Goal: Task Accomplishment & Management: Use online tool/utility

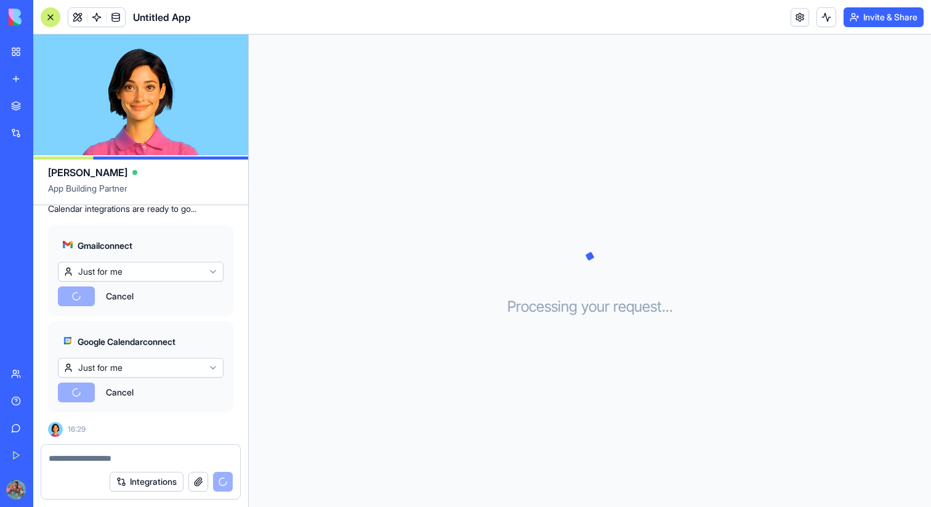
scroll to position [266, 0]
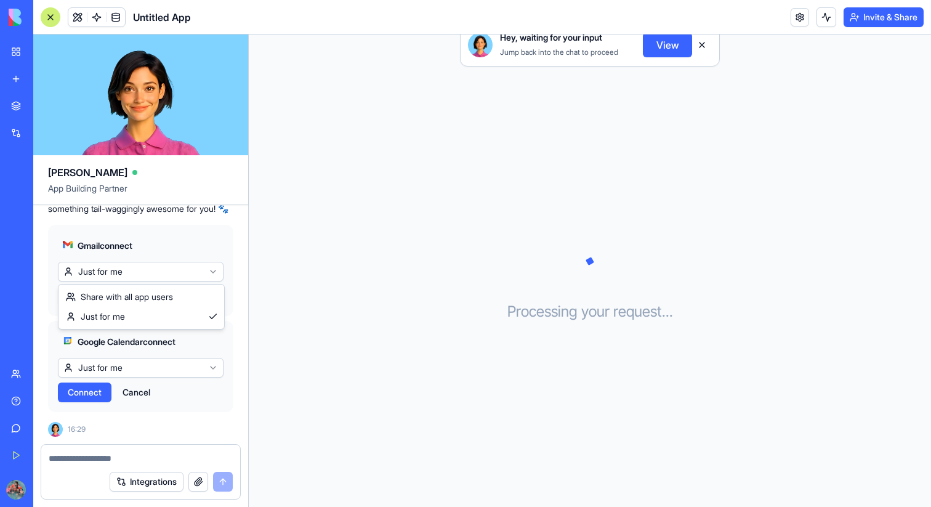
click at [185, 273] on html "BETA My Workspace New app Marketplace Integrations Recent Untitled App AI Logo …" at bounding box center [465, 253] width 931 height 507
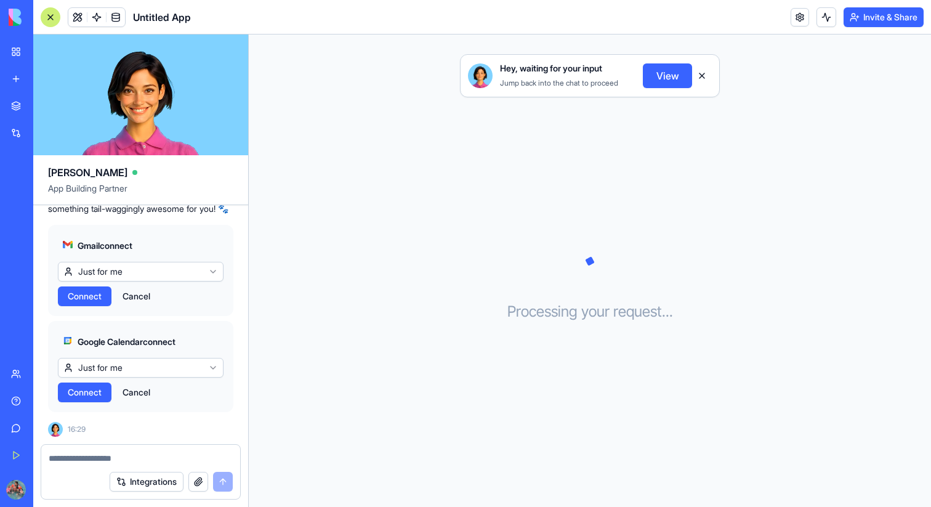
click at [196, 252] on html "BETA My Workspace New app Marketplace Integrations Recent Untitled App AI Logo …" at bounding box center [465, 253] width 931 height 507
click at [146, 265] on html "BETA My Workspace New app Marketplace Integrations Recent Untitled App AI Logo …" at bounding box center [465, 253] width 931 height 507
click at [187, 361] on html "BETA My Workspace New app Marketplace Integrations Recent Untitled App AI Logo …" at bounding box center [465, 253] width 931 height 507
click at [184, 273] on html "BETA My Workspace New app Marketplace Integrations Recent Untitled App AI Logo …" at bounding box center [465, 253] width 931 height 507
click at [163, 371] on html "BETA My Workspace New app Marketplace Integrations Recent Untitled App AI Logo …" at bounding box center [465, 253] width 931 height 507
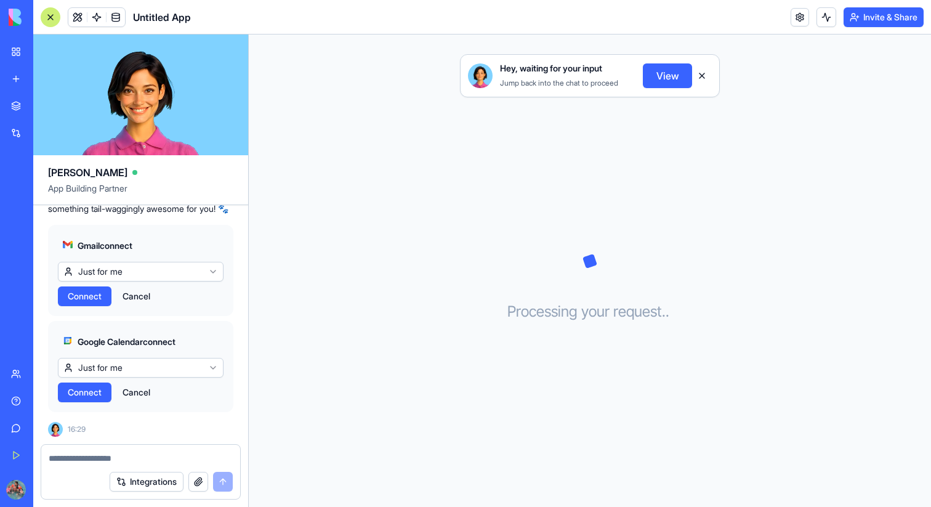
click at [78, 292] on span "Connect" at bounding box center [85, 296] width 34 height 12
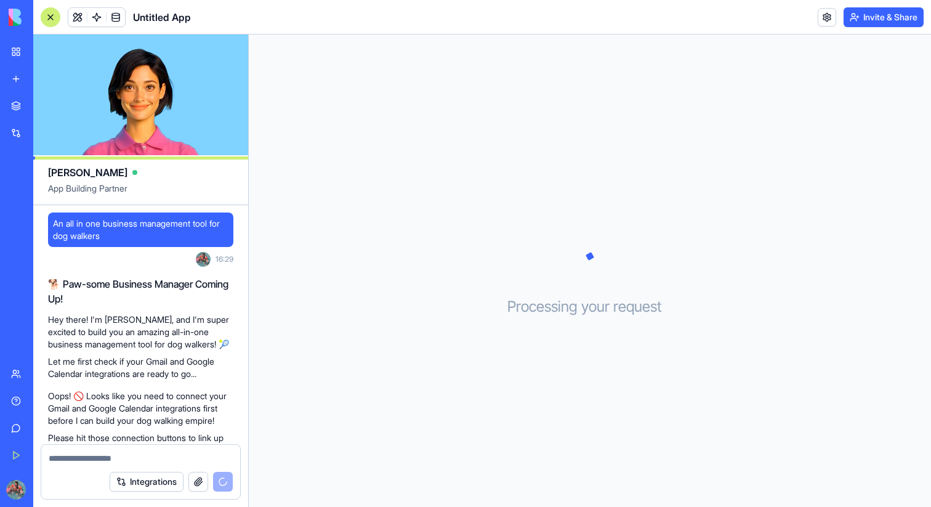
scroll to position [325, 0]
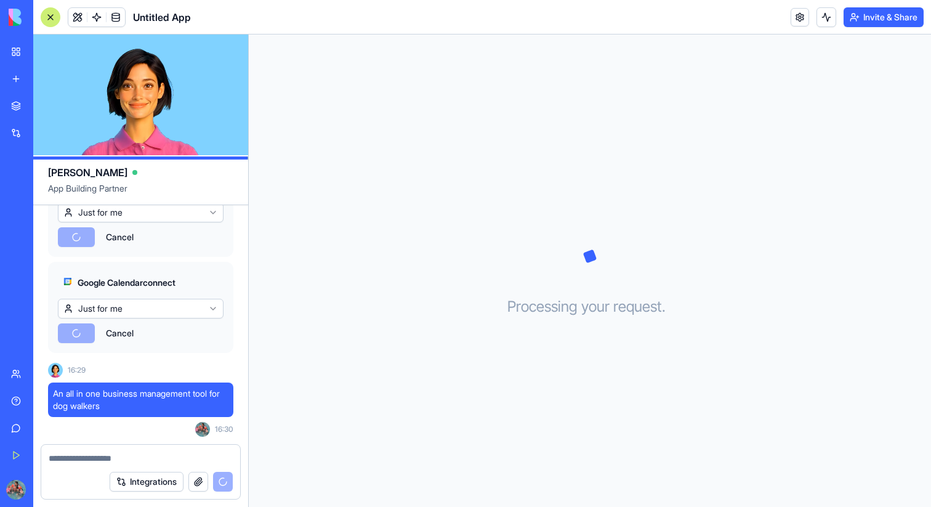
click at [131, 238] on button "Cancel" at bounding box center [120, 237] width 40 height 20
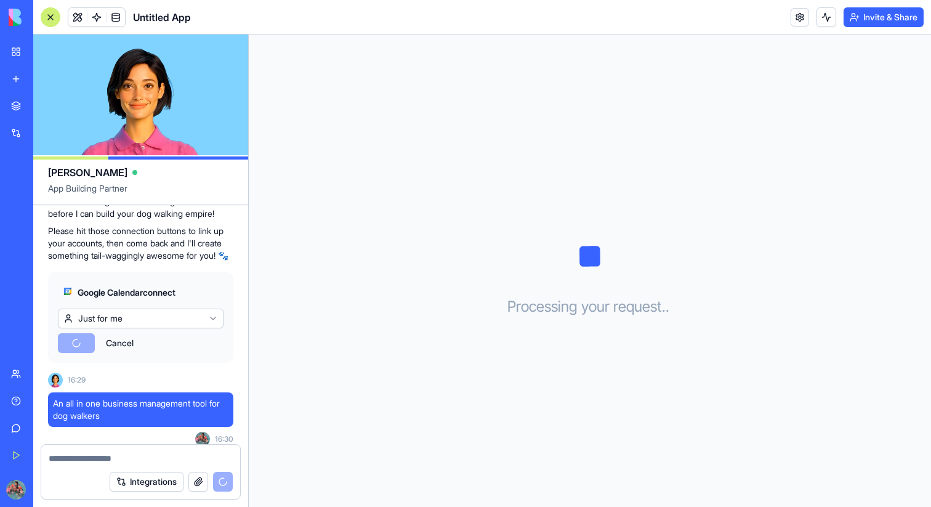
scroll to position [208, 0]
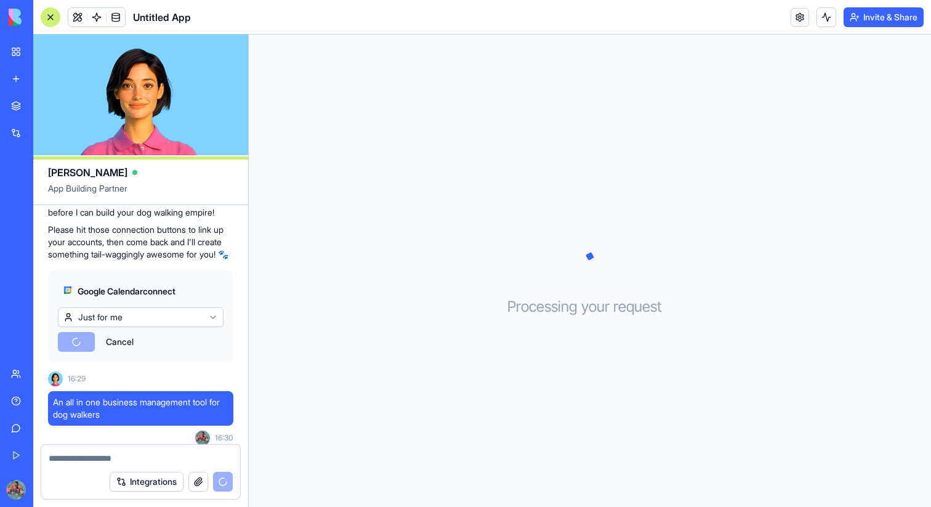
click at [129, 350] on button "Cancel" at bounding box center [120, 342] width 40 height 20
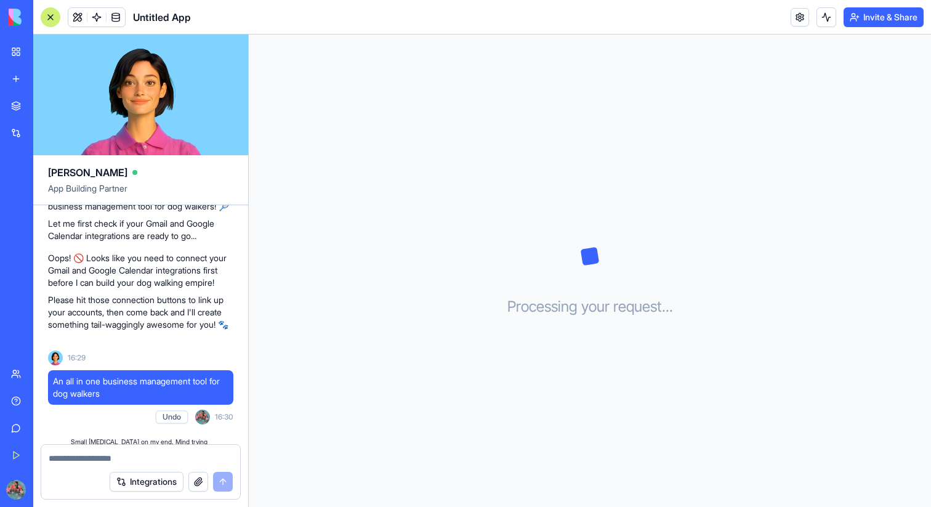
scroll to position [197, 0]
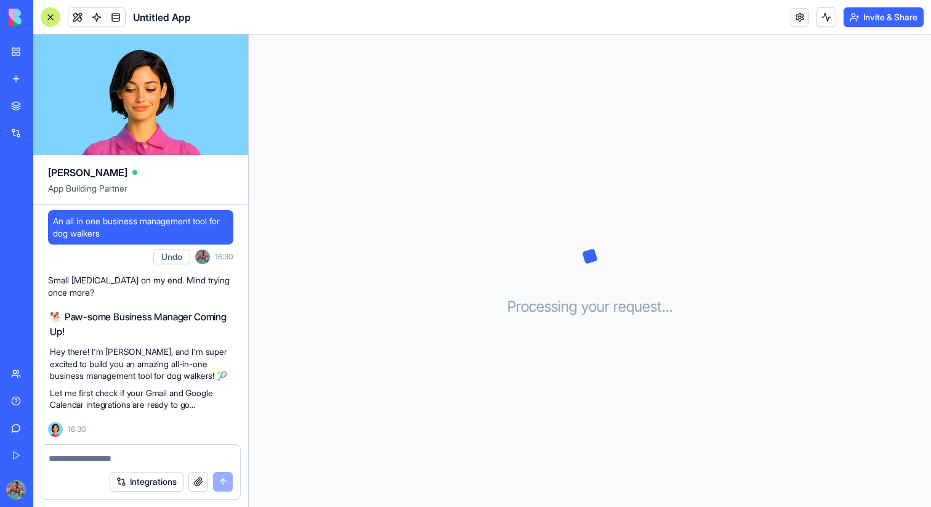
click at [228, 483] on div "Integrations" at bounding box center [171, 482] width 123 height 20
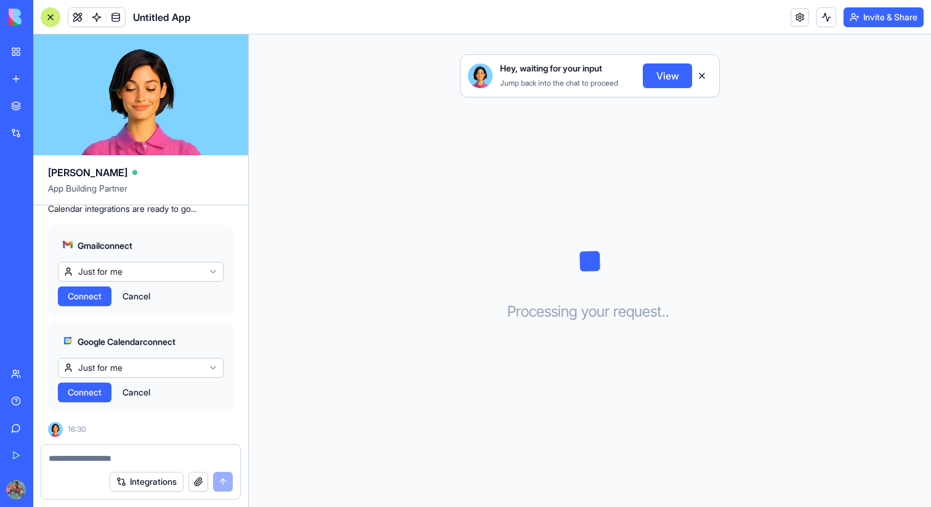
scroll to position [621, 0]
click at [144, 297] on button "Cancel" at bounding box center [136, 296] width 40 height 20
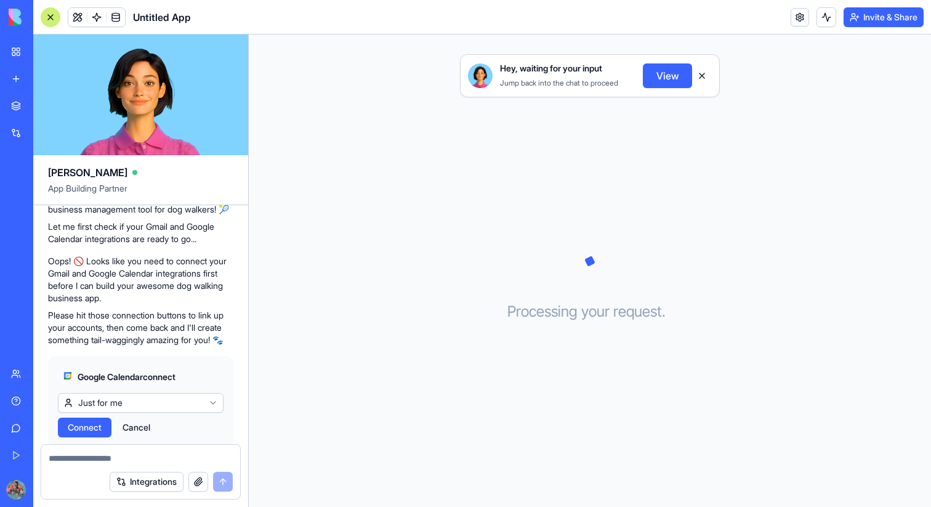
scroll to position [525, 0]
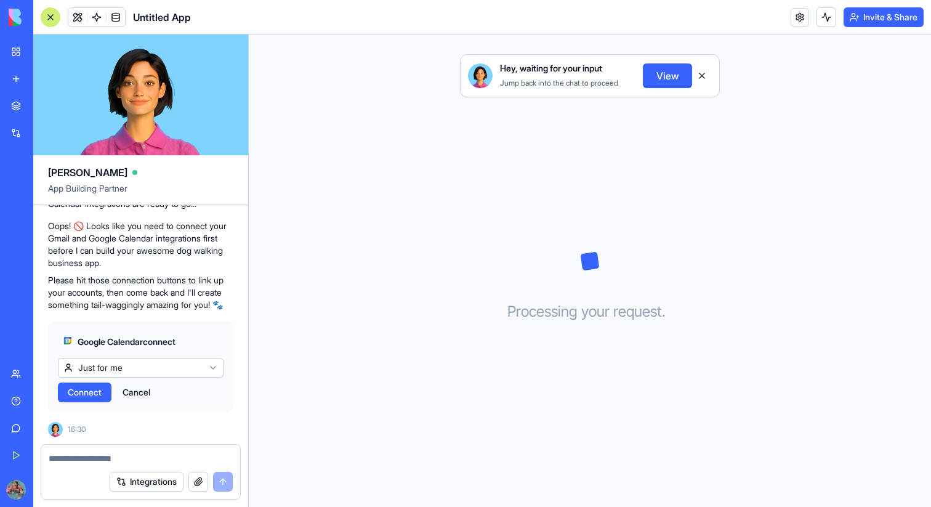
click at [89, 393] on span "Connect" at bounding box center [85, 392] width 34 height 12
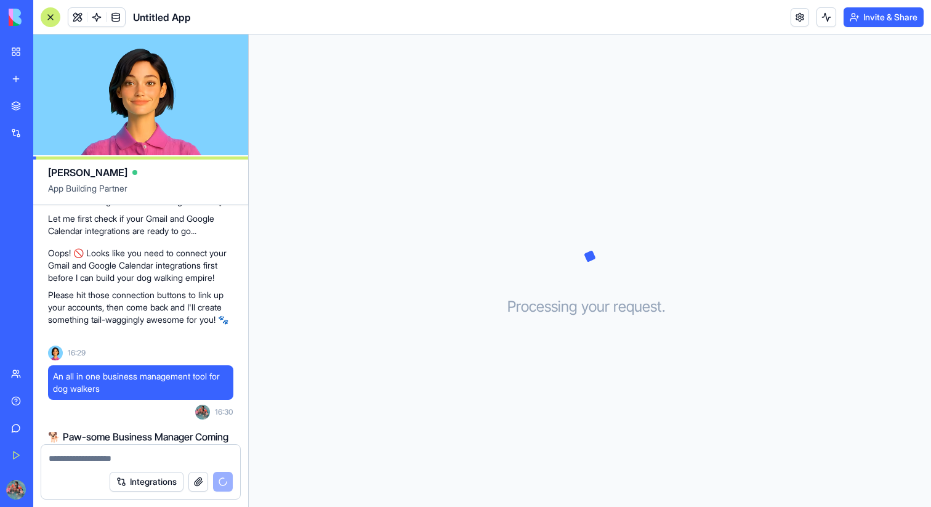
scroll to position [490, 0]
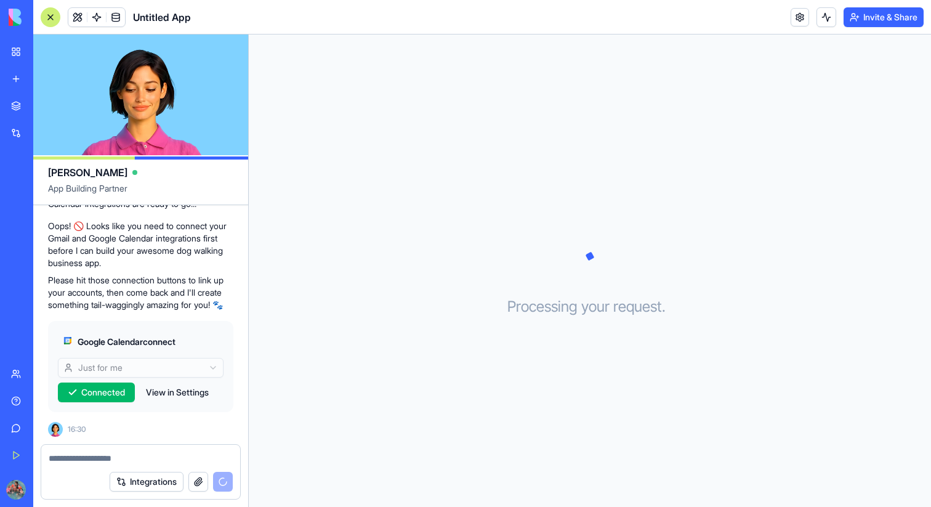
click at [119, 459] on textarea at bounding box center [141, 458] width 184 height 12
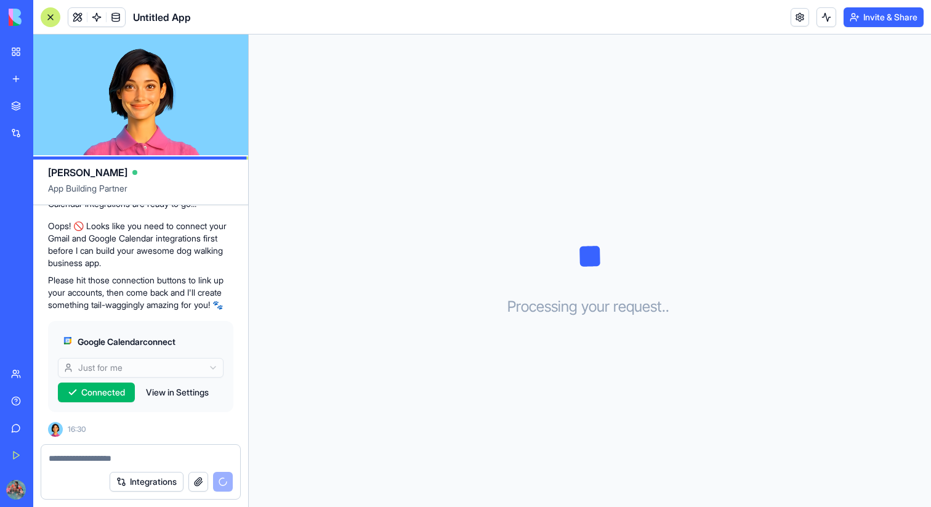
click at [177, 476] on button "Integrations" at bounding box center [147, 482] width 74 height 20
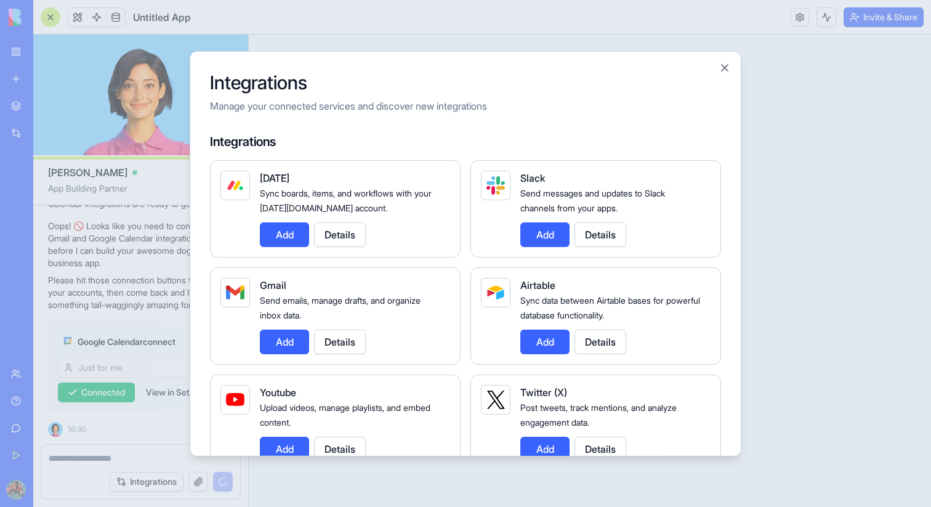
scroll to position [591, 0]
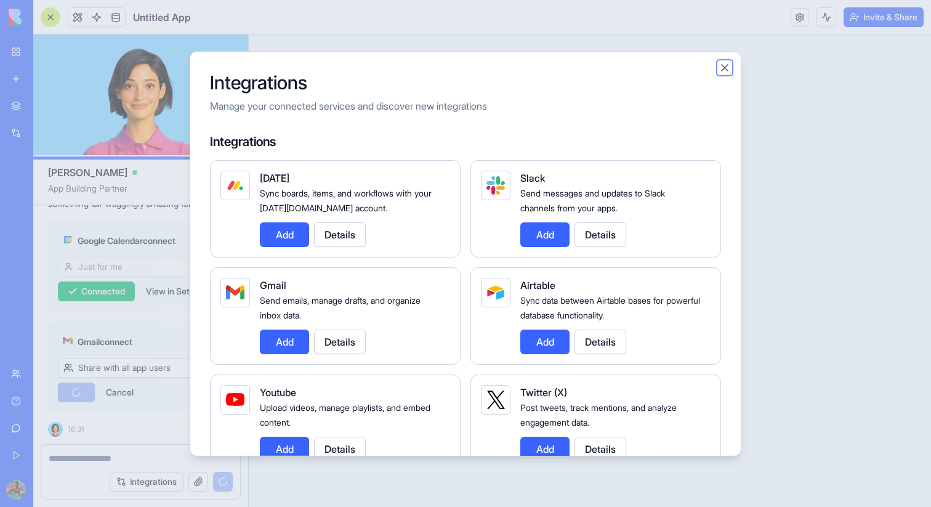
click at [724, 63] on button "Close" at bounding box center [725, 67] width 12 height 12
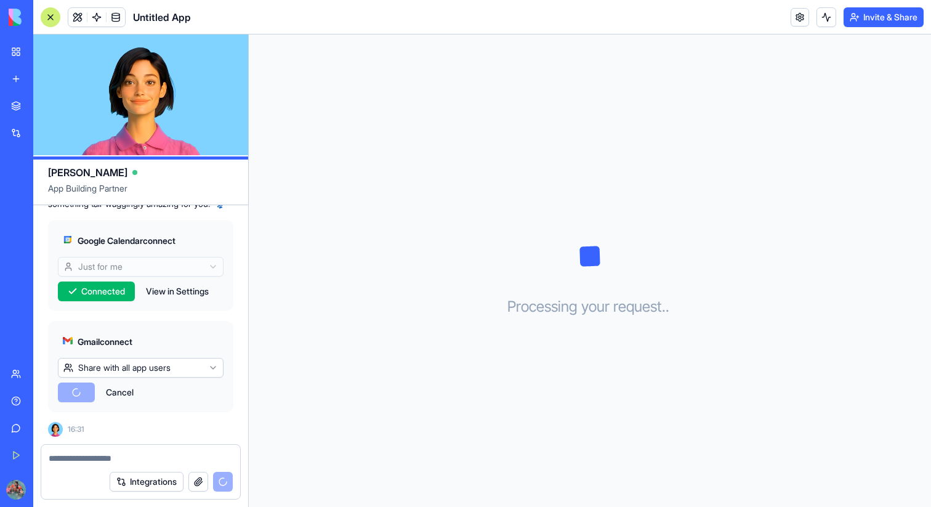
click at [132, 370] on html "BETA My Workspace New app Marketplace Integrations Recent Untitled App AI Logo …" at bounding box center [465, 253] width 931 height 507
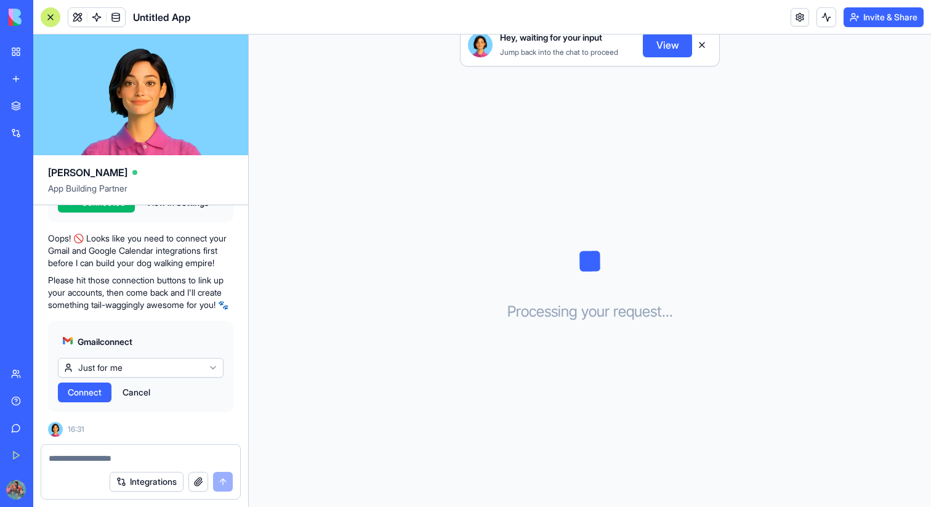
click at [79, 396] on span "Connect" at bounding box center [85, 392] width 34 height 12
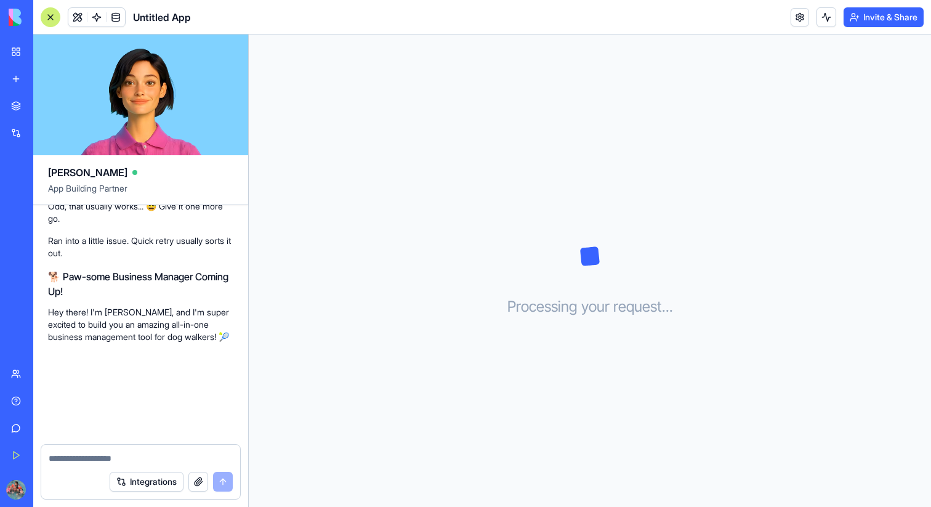
scroll to position [914, 0]
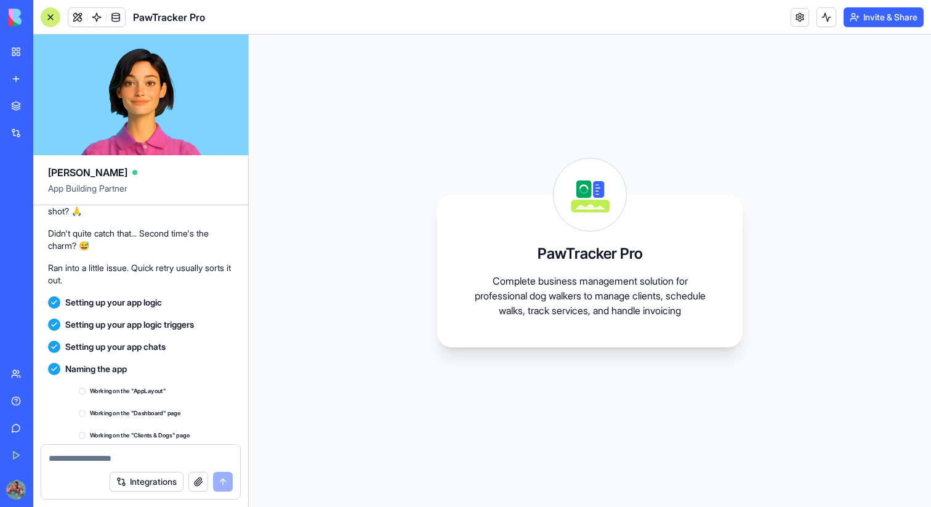
scroll to position [1148, 0]
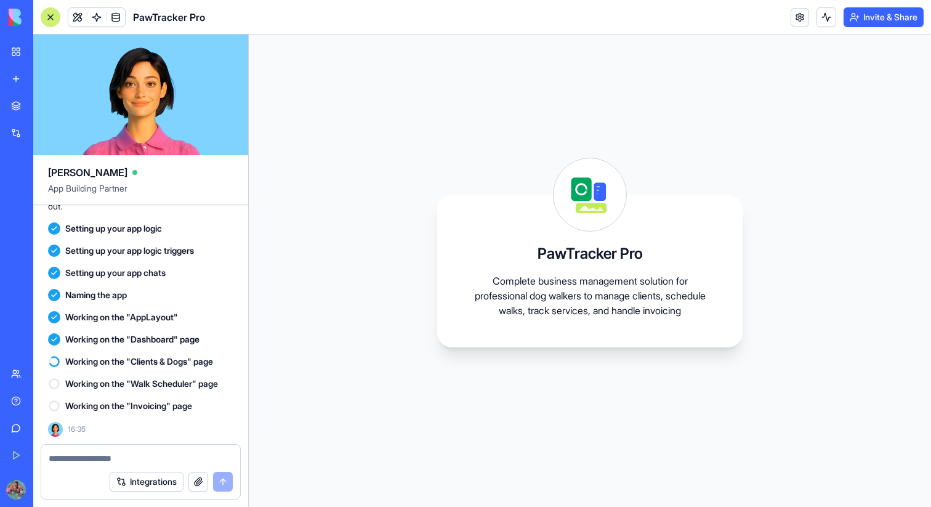
click at [416, 83] on div "PawTracker Pro Complete business management solution for professional dog walke…" at bounding box center [590, 270] width 682 height 472
